Goal: Information Seeking & Learning: Learn about a topic

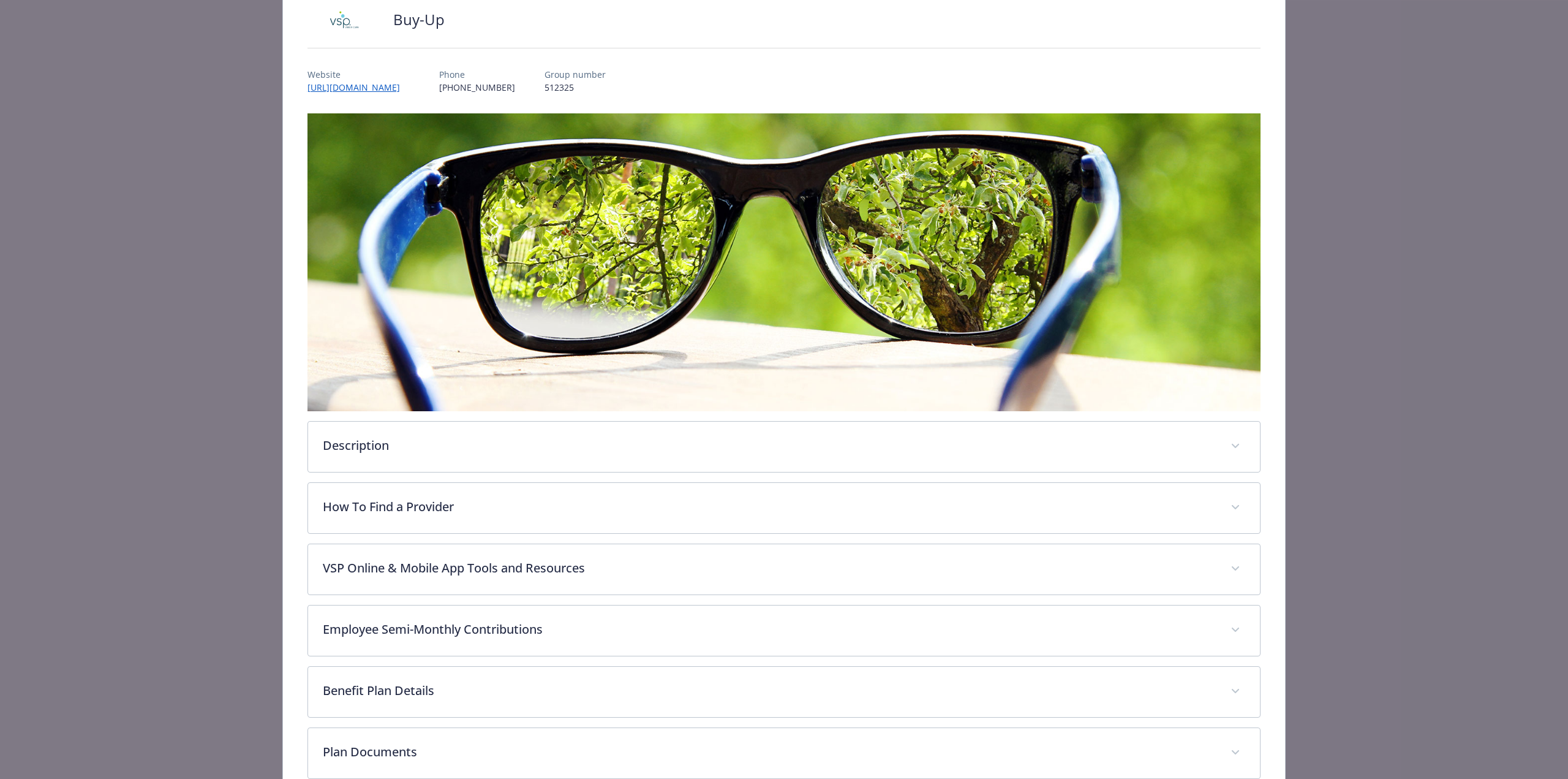
scroll to position [160, 0]
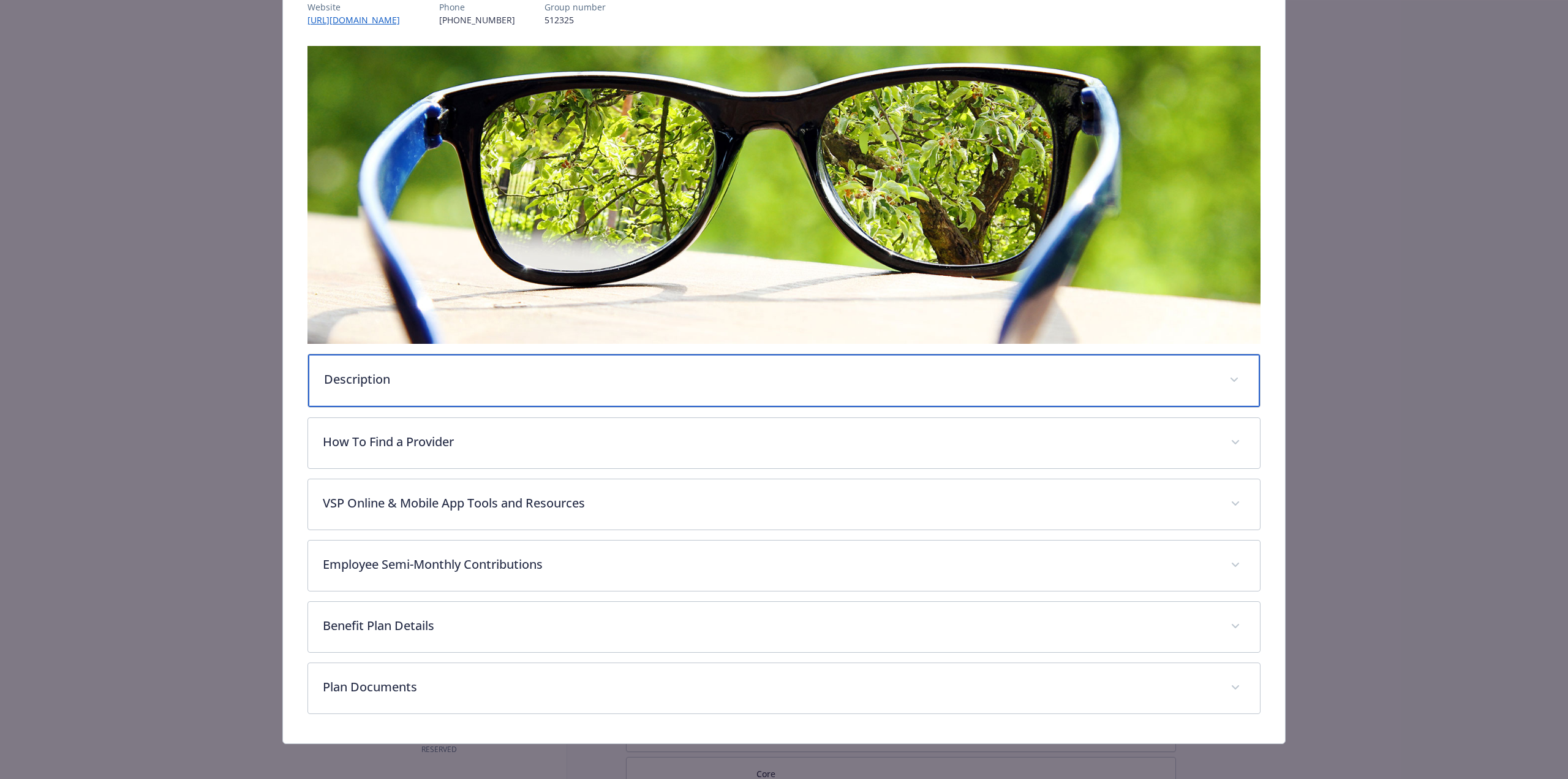
click at [413, 368] on div "Description" at bounding box center [784, 380] width 952 height 53
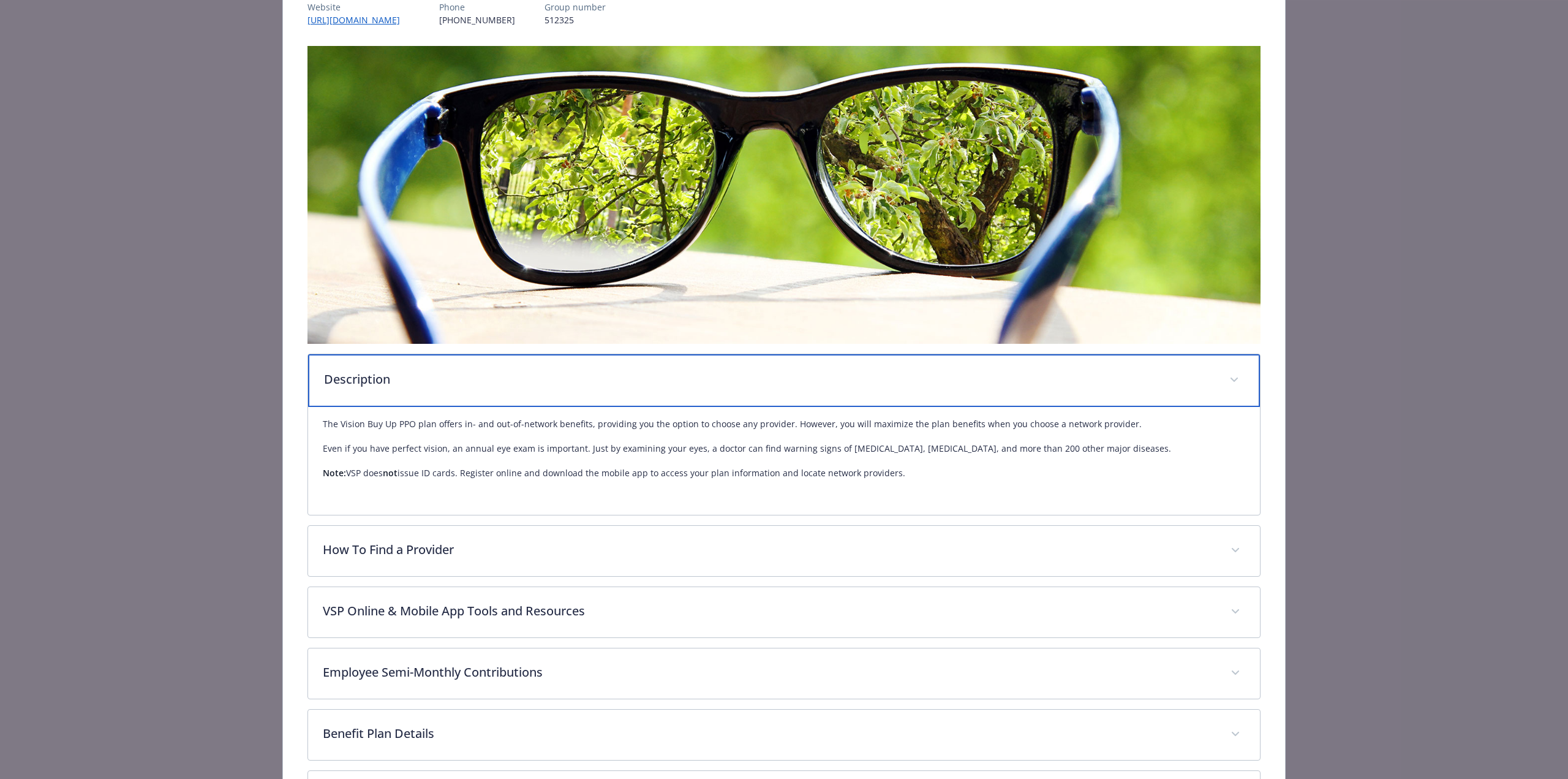
scroll to position [222, 0]
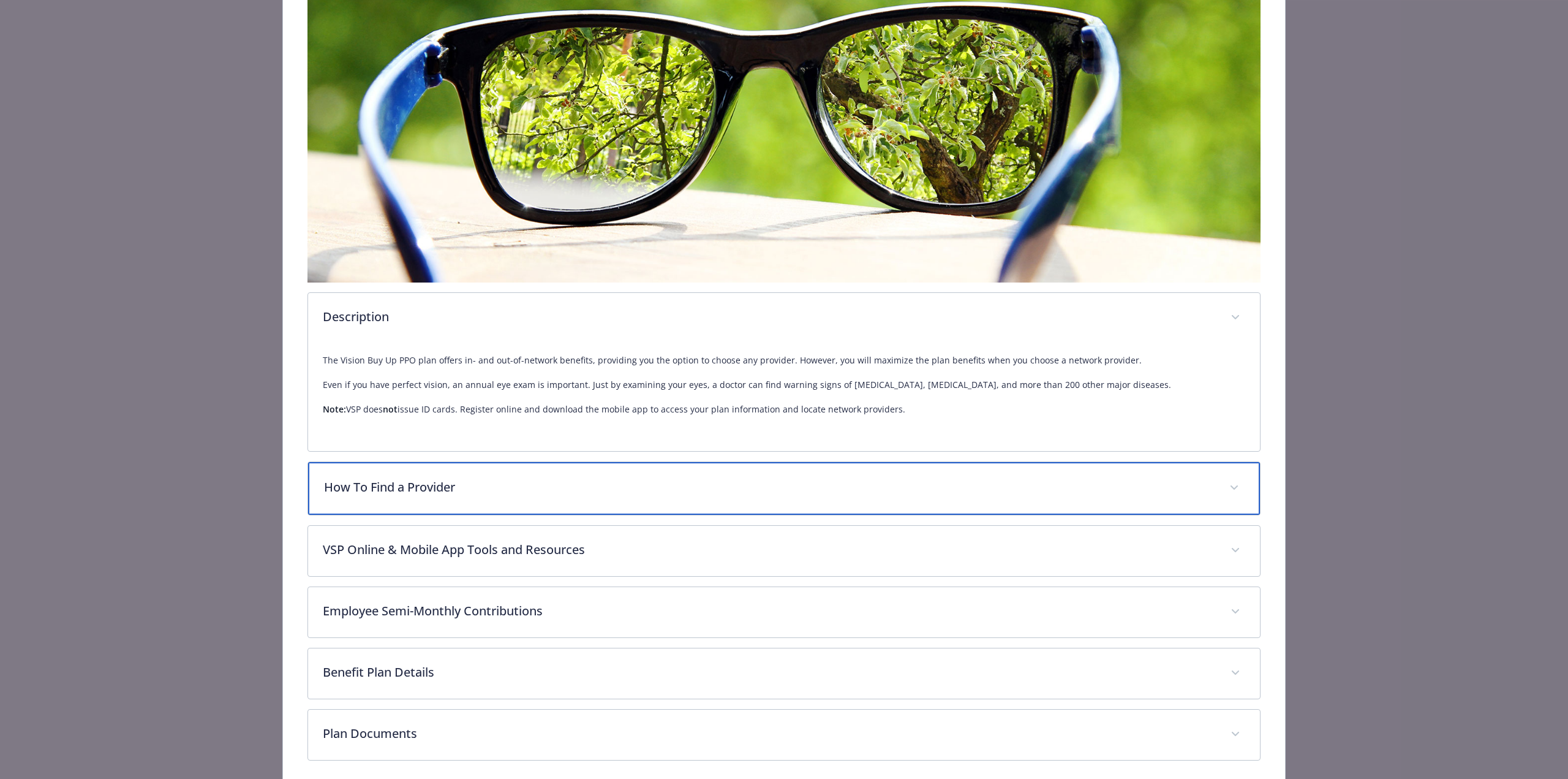
click at [479, 472] on div "How To Find a Provider" at bounding box center [784, 488] width 952 height 53
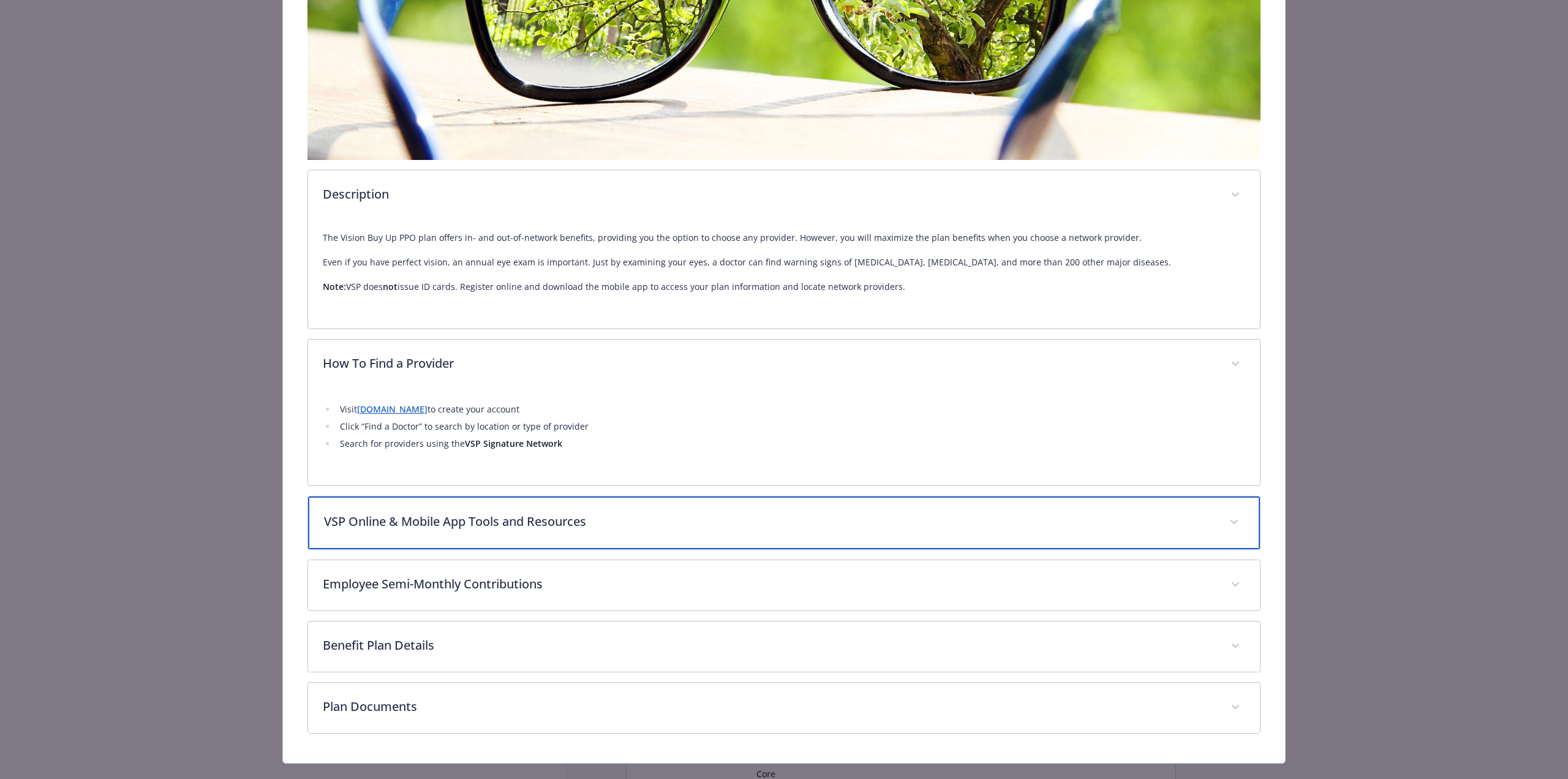
click at [515, 516] on p "VSP Online & Mobile App Tools and Resources" at bounding box center [769, 521] width 890 height 18
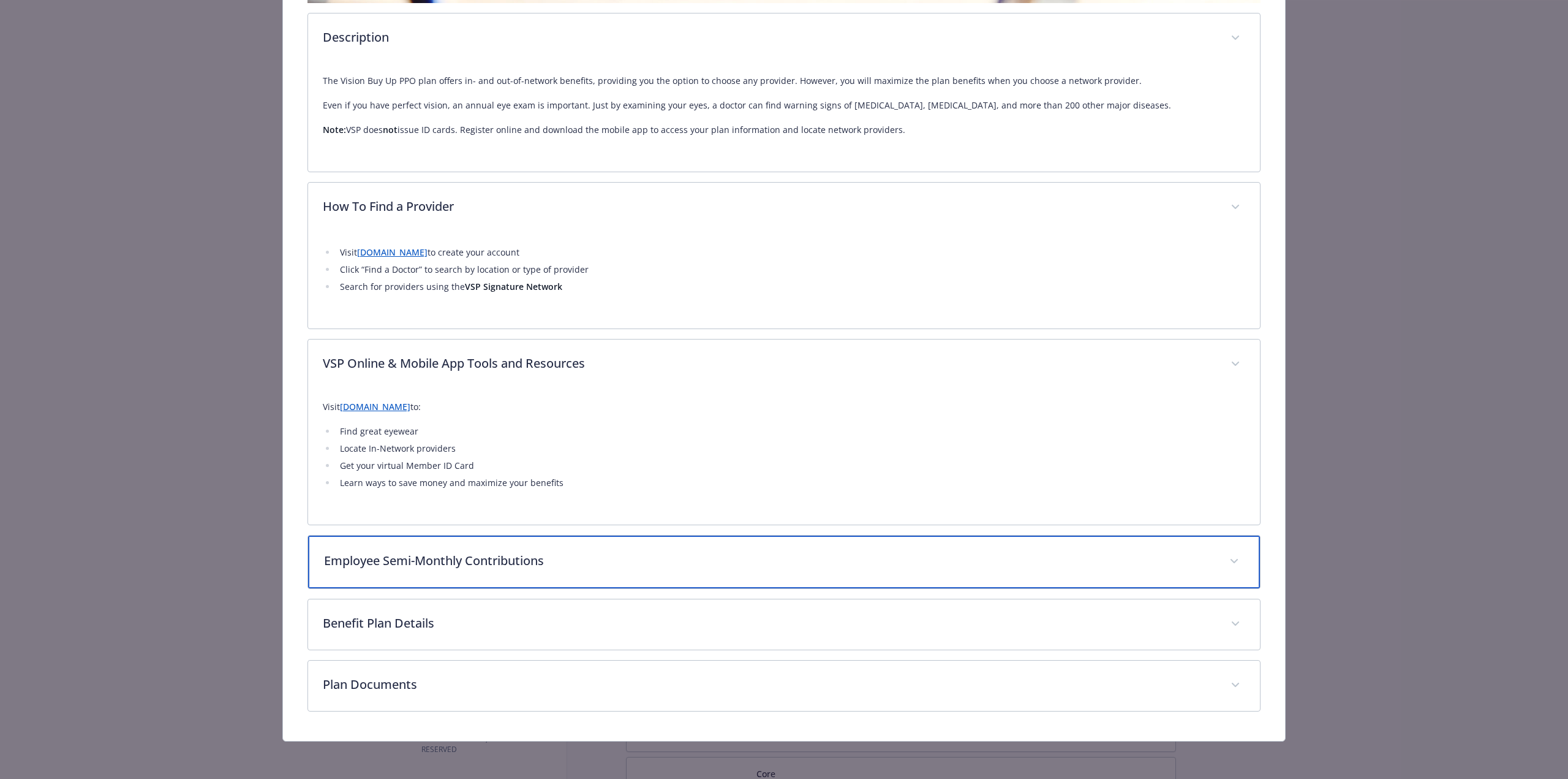
click at [498, 558] on p "Employee Semi-Monthly Contributions" at bounding box center [769, 560] width 890 height 18
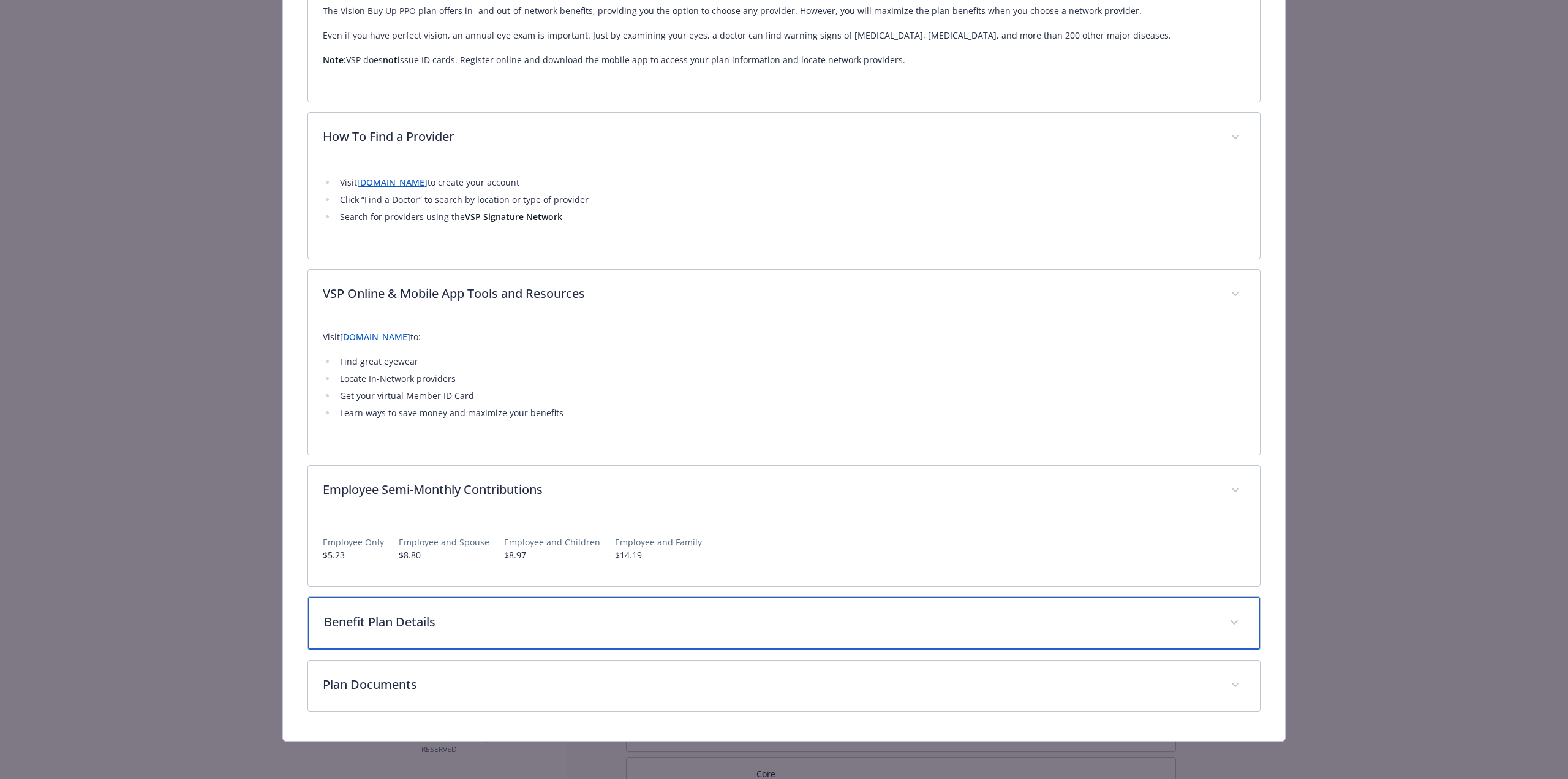
click at [482, 613] on p "Benefit Plan Details" at bounding box center [769, 622] width 890 height 18
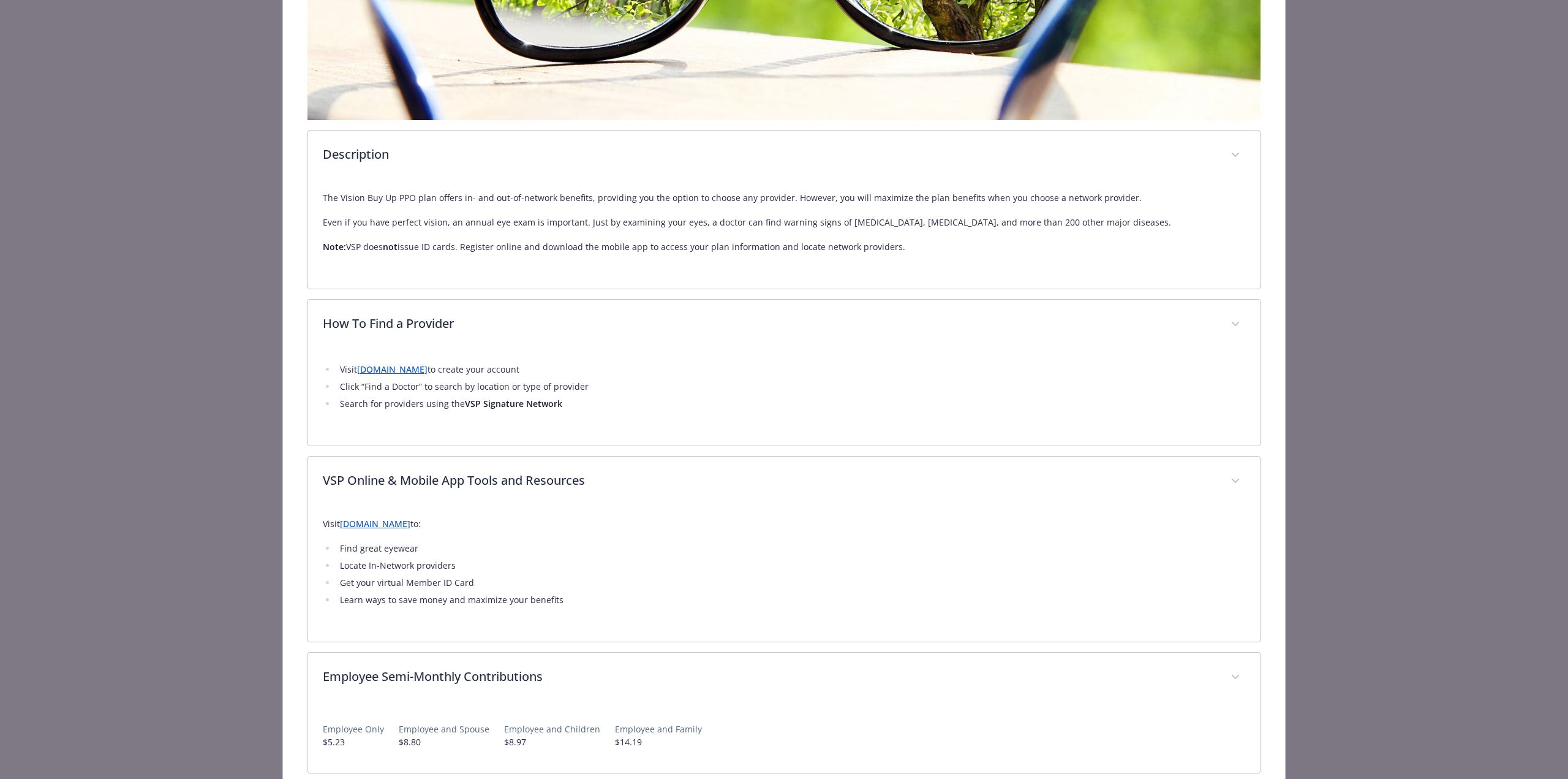
scroll to position [410, 0]
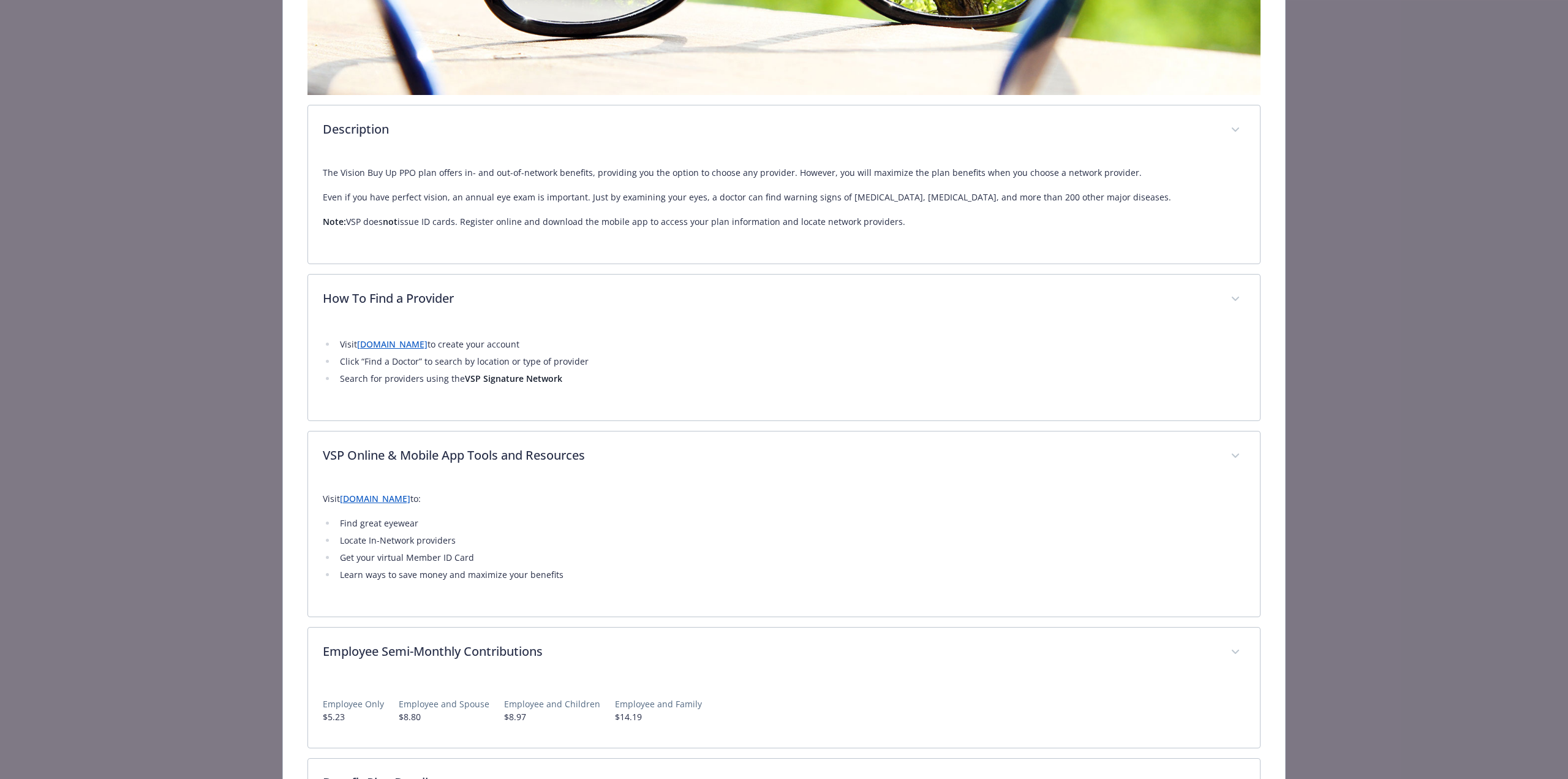
click at [407, 496] on link "[DOMAIN_NAME]" at bounding box center [375, 499] width 71 height 11
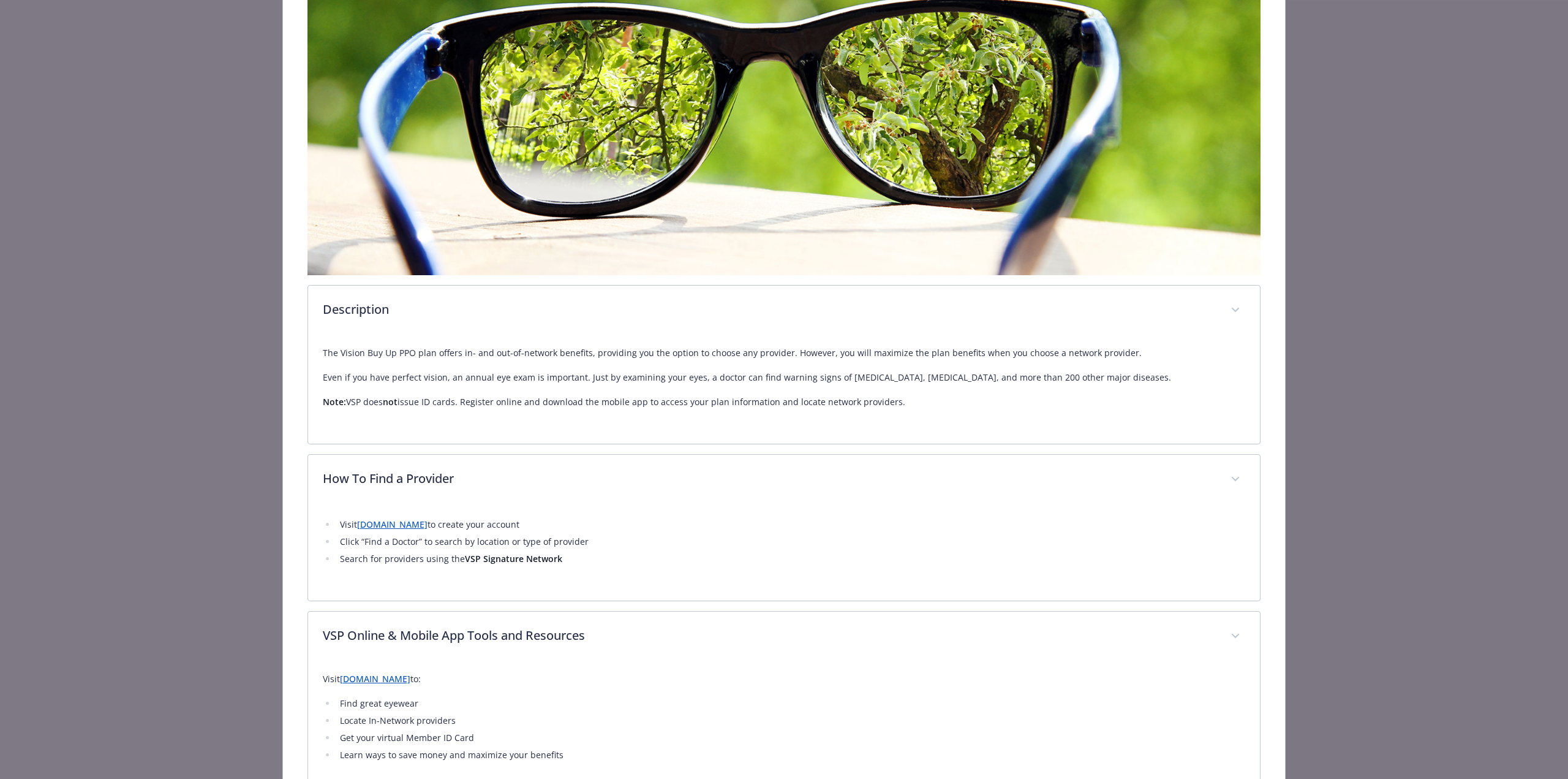
scroll to position [226, 0]
